Goal: Information Seeking & Learning: Learn about a topic

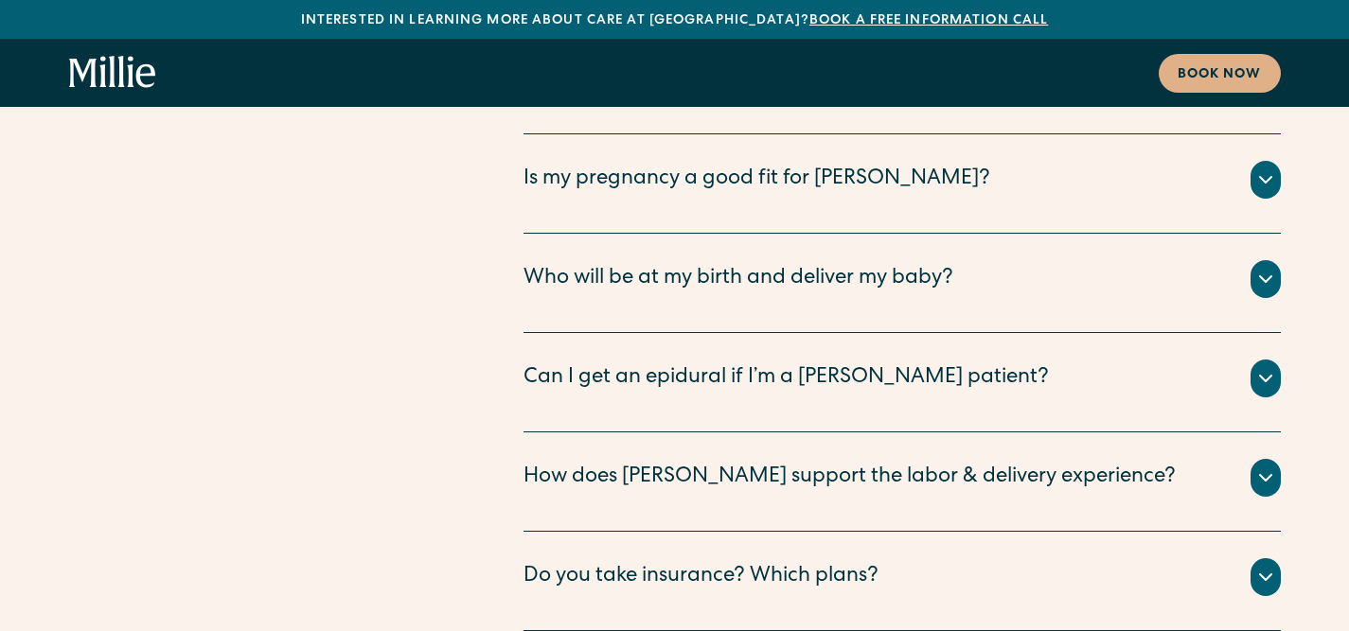
scroll to position [10510, 0]
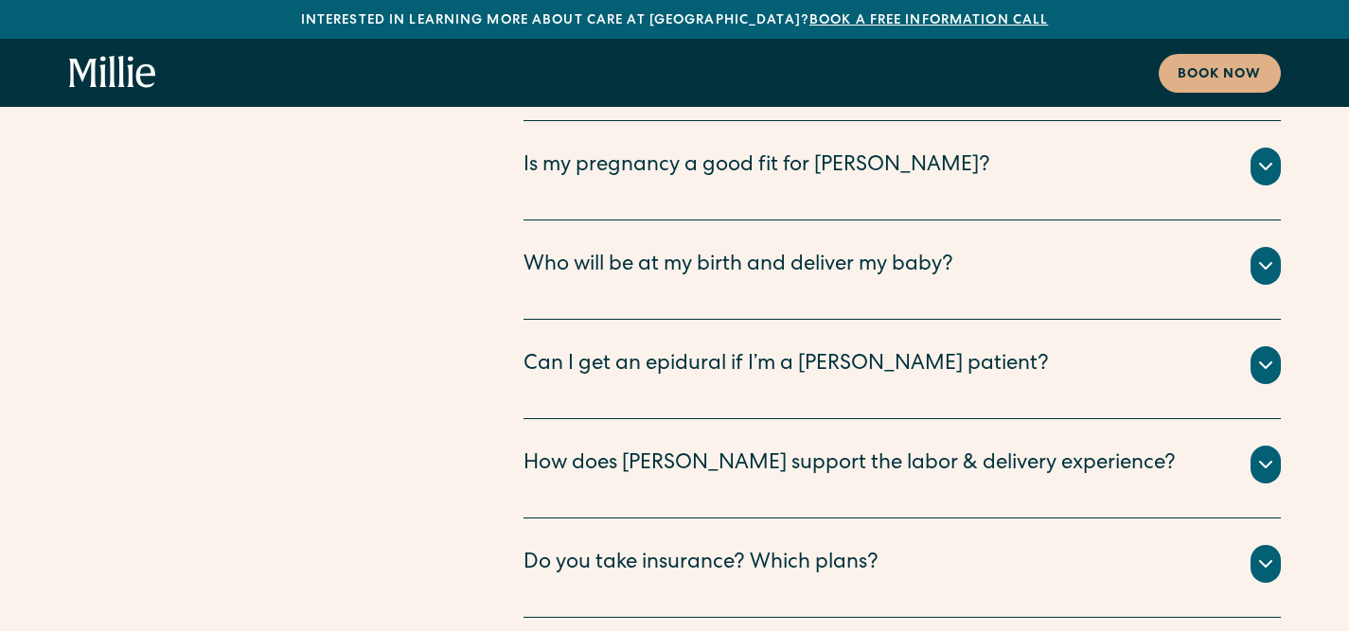
click at [798, 350] on div "Can I get an epidural if I’m a Millie patient?" at bounding box center [785, 365] width 525 height 31
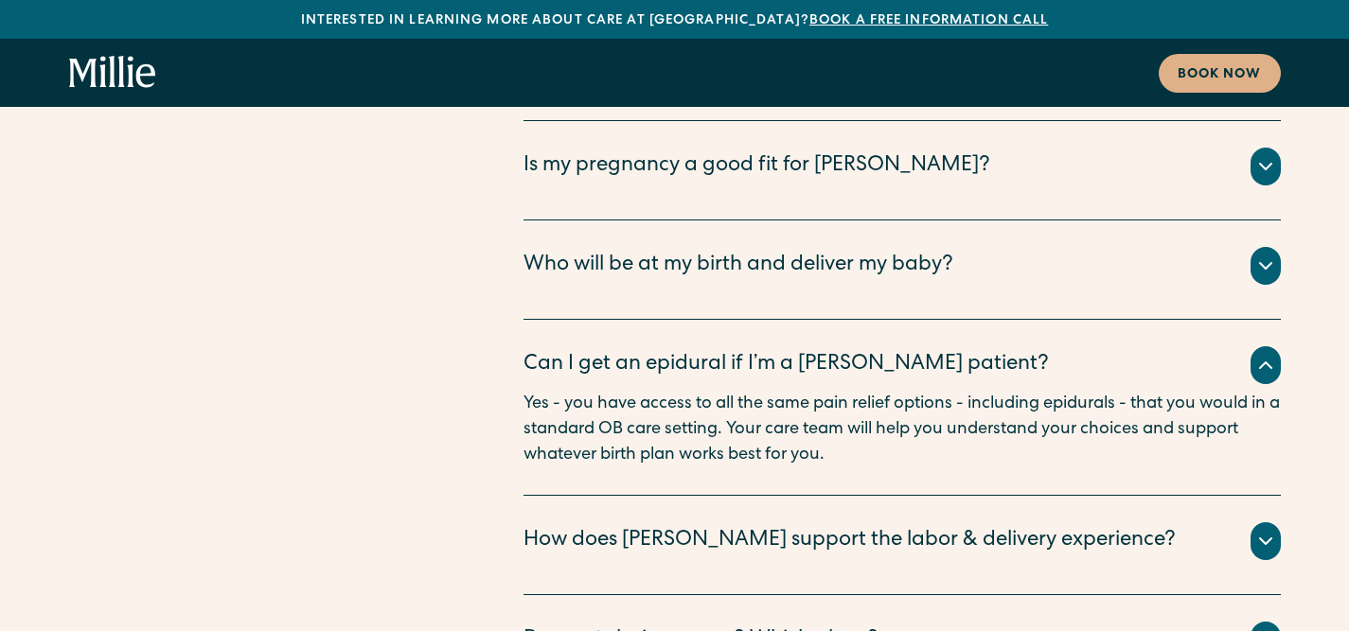
click at [798, 350] on div "Can I get an epidural if I’m a Millie patient?" at bounding box center [785, 365] width 525 height 31
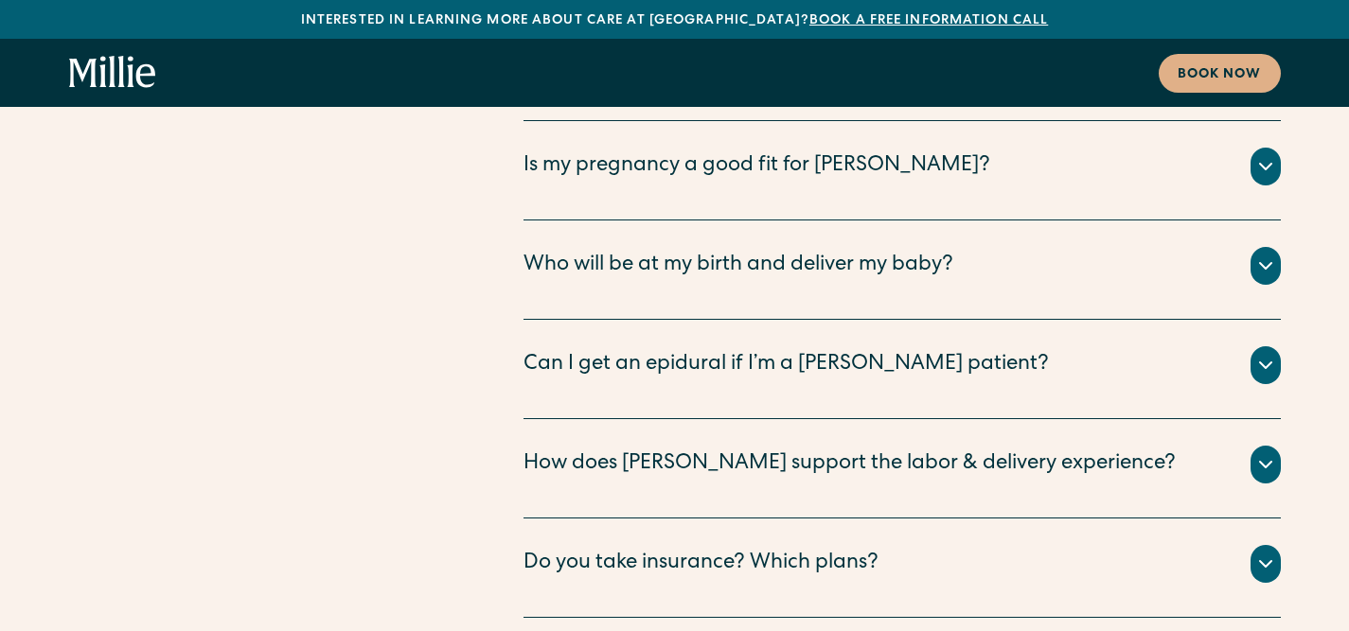
click at [795, 549] on div "Do you take insurance? Which plans?" at bounding box center [700, 564] width 355 height 31
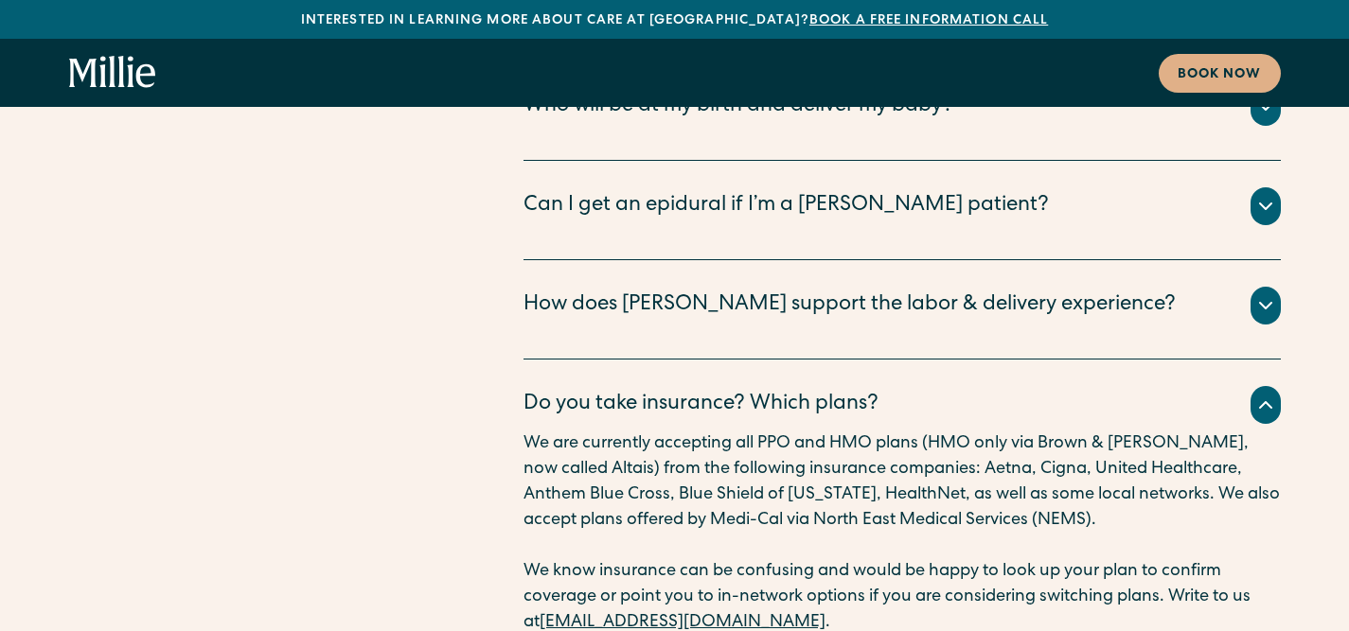
scroll to position [10670, 0]
click at [685, 613] on link "sanjosesupport@millieclinic.com" at bounding box center [682, 621] width 286 height 17
drag, startPoint x: 772, startPoint y: 457, endPoint x: 524, endPoint y: 459, distance: 248.0
click at [524, 558] on p "We know insurance can be confusing and would be happy to look up your plan to c…" at bounding box center [901, 596] width 757 height 77
copy link "sanjosesupport@millieclinic.com"
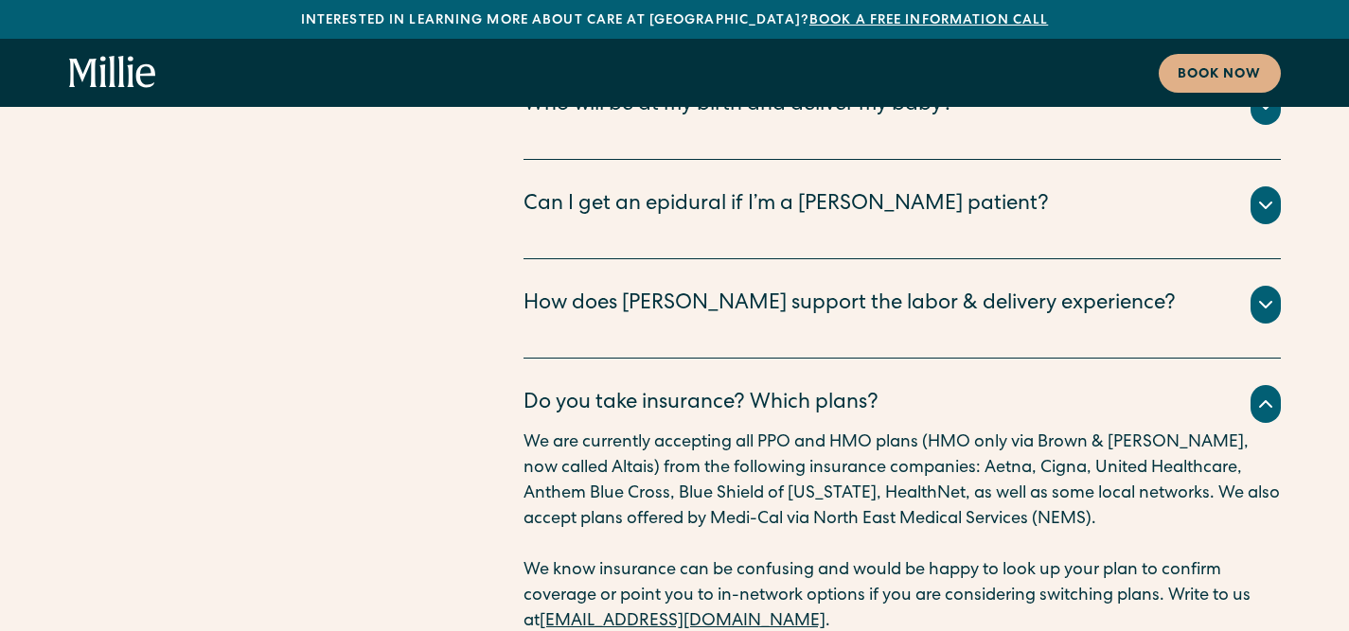
click at [911, 558] on p "We know insurance can be confusing and would be happy to look up your plan to c…" at bounding box center [901, 596] width 757 height 77
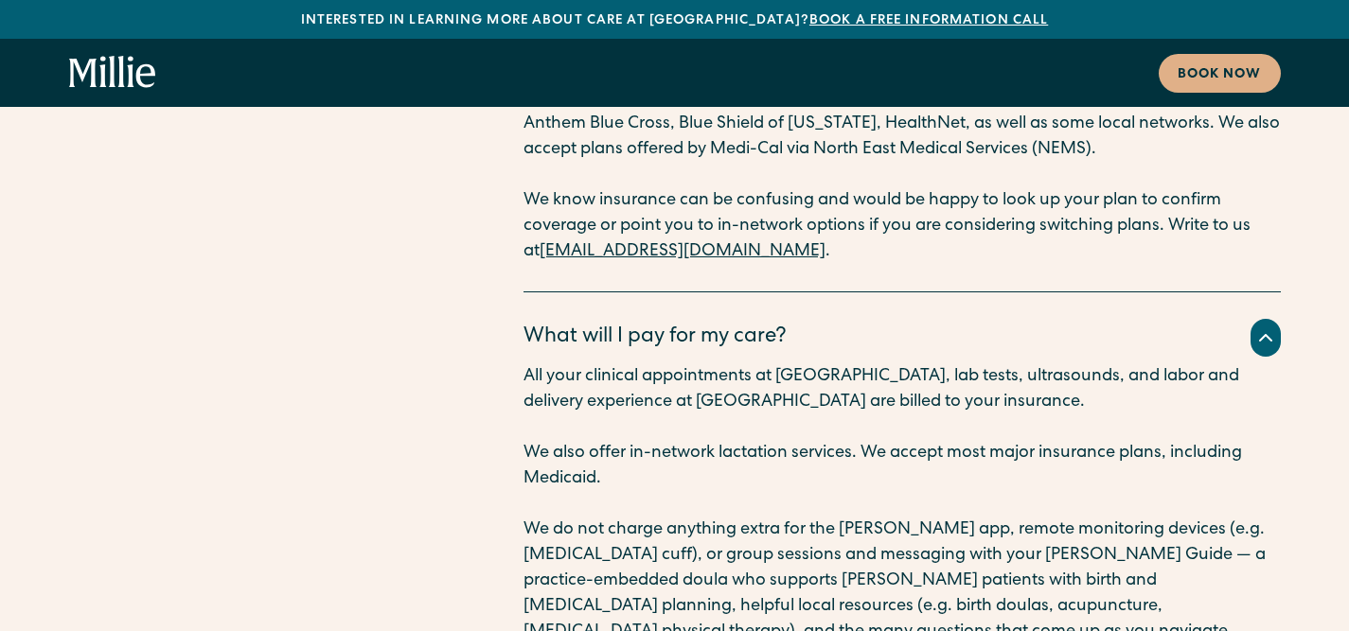
scroll to position [11037, 0]
